Goal: Check status: Check status

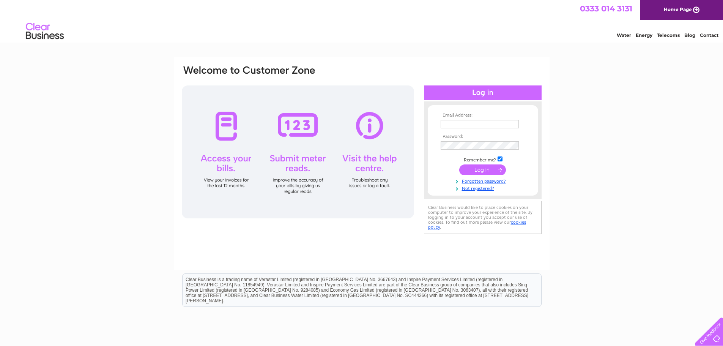
type input "[EMAIL_ADDRESS][DOMAIN_NAME]"
click at [479, 171] on input "submit" at bounding box center [482, 169] width 47 height 11
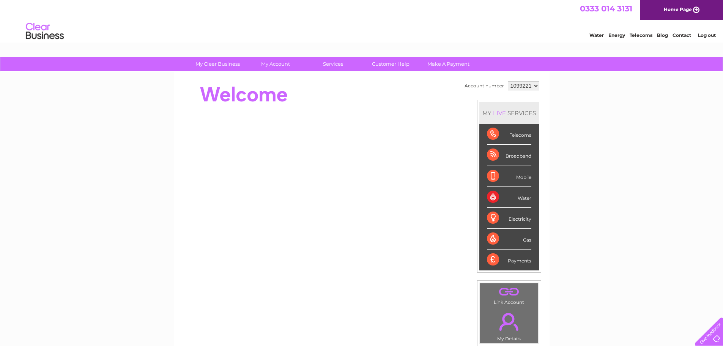
click at [519, 219] on div "Electricity" at bounding box center [509, 218] width 44 height 21
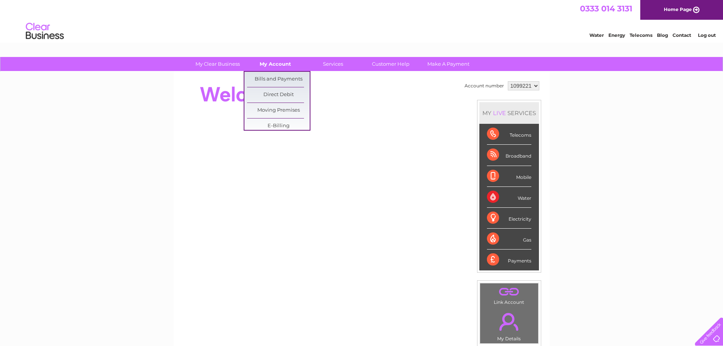
click at [274, 65] on link "My Account" at bounding box center [275, 64] width 63 height 14
click at [274, 79] on link "Bills and Payments" at bounding box center [278, 79] width 63 height 15
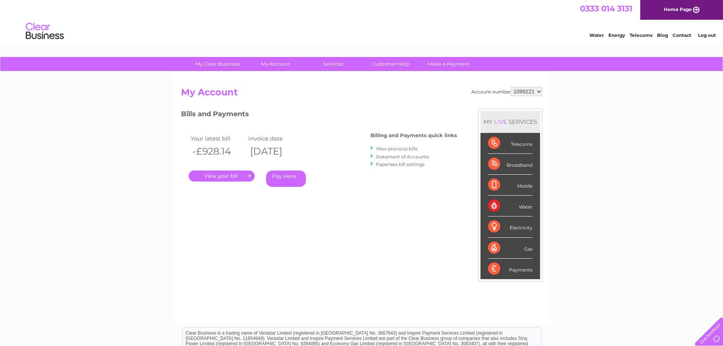
click at [226, 174] on link "." at bounding box center [222, 175] width 66 height 11
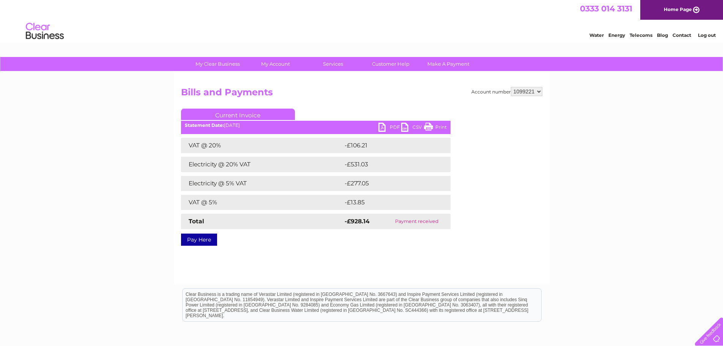
click at [390, 126] on link "PDF" at bounding box center [389, 128] width 23 height 11
click at [539, 91] on select "1099221" at bounding box center [526, 91] width 31 height 9
click at [511, 87] on select "1099221" at bounding box center [526, 91] width 31 height 9
click at [711, 333] on div at bounding box center [707, 329] width 31 height 31
